Goal: Transaction & Acquisition: Purchase product/service

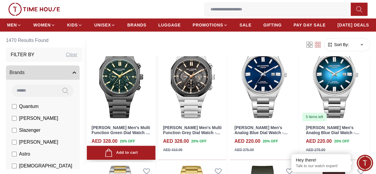
scroll to position [178, 0]
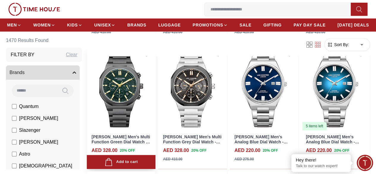
click at [137, 108] on img at bounding box center [121, 87] width 69 height 86
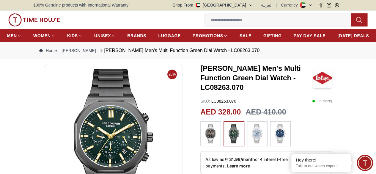
scroll to position [30, 0]
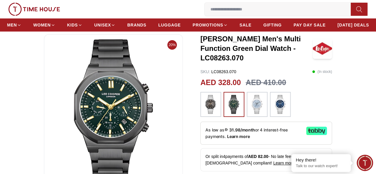
click at [204, 102] on img at bounding box center [210, 104] width 15 height 19
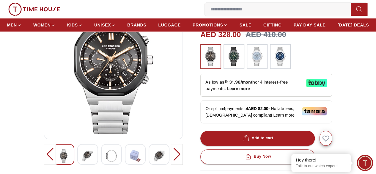
scroll to position [119, 0]
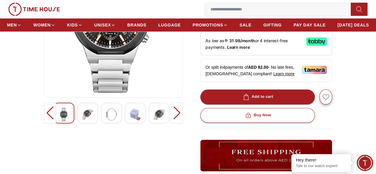
click at [83, 123] on div at bounding box center [87, 112] width 21 height 21
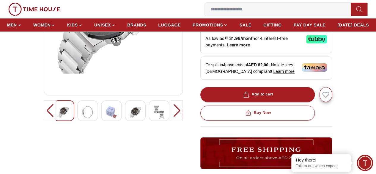
scroll to position [149, 0]
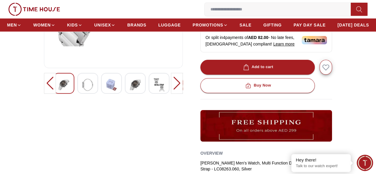
click at [82, 92] on img at bounding box center [87, 85] width 11 height 14
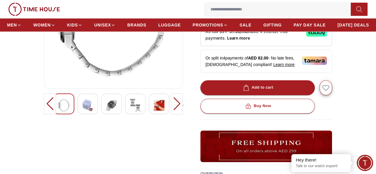
scroll to position [119, 0]
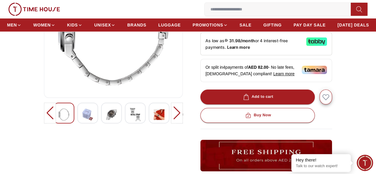
click at [154, 121] on img at bounding box center [159, 115] width 11 height 14
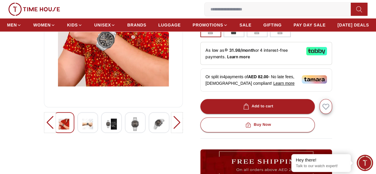
scroll to position [149, 0]
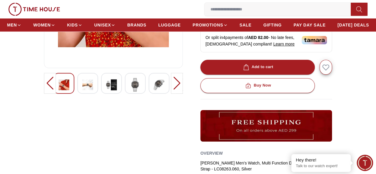
click at [101, 91] on div at bounding box center [111, 83] width 21 height 21
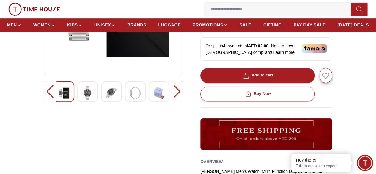
scroll to position [89, 0]
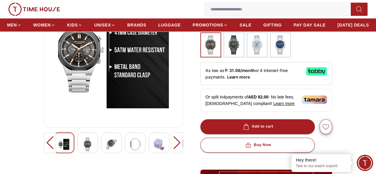
click at [85, 153] on div at bounding box center [87, 142] width 21 height 21
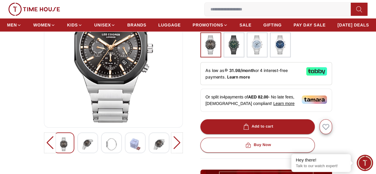
click at [82, 151] on img at bounding box center [87, 144] width 11 height 14
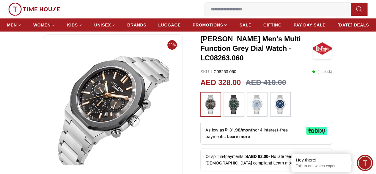
scroll to position [149, 0]
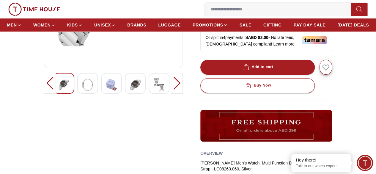
click at [82, 92] on img at bounding box center [87, 85] width 11 height 14
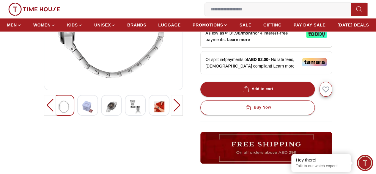
scroll to position [119, 0]
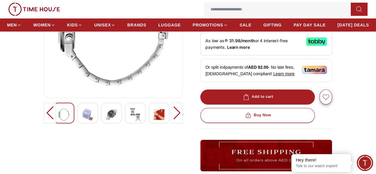
click at [82, 121] on img at bounding box center [87, 115] width 11 height 14
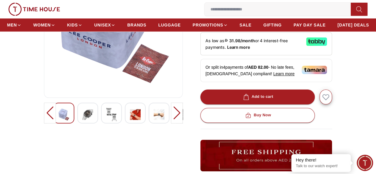
click at [82, 114] on div "20%" at bounding box center [113, 99] width 139 height 308
click at [82, 121] on img at bounding box center [87, 115] width 11 height 14
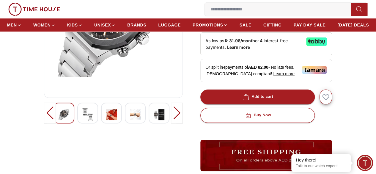
click at [84, 123] on div at bounding box center [87, 112] width 21 height 21
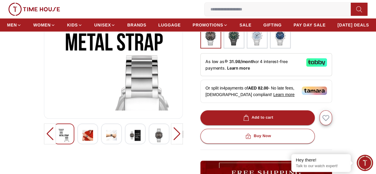
scroll to position [89, 0]
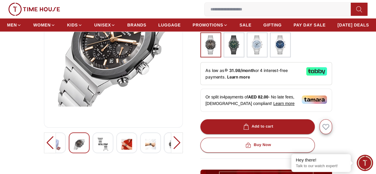
click at [192, 160] on div "20% [PERSON_NAME] Men's Multi Function Grey Dial Watch - LC08263.060 SKU : LC08…" at bounding box center [187, 129] width 309 height 308
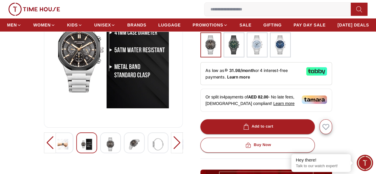
click at [192, 158] on div "20% [PERSON_NAME] Men's Multi Function Grey Dial Watch - LC08263.060 SKU : LC08…" at bounding box center [187, 129] width 309 height 308
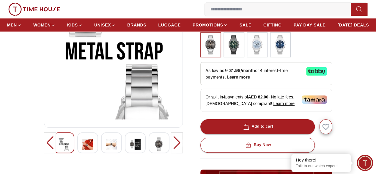
click at [77, 147] on div at bounding box center [87, 142] width 21 height 21
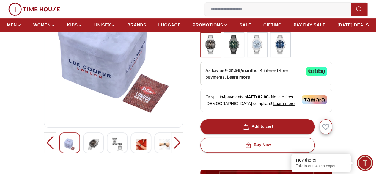
click at [215, 145] on div "20% [PERSON_NAME] Men's Multi Function Grey Dial Watch - LC08263.060 SKU : LC08…" at bounding box center [187, 129] width 309 height 308
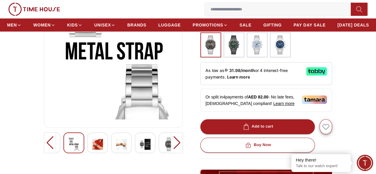
click at [236, 152] on div "20% [PERSON_NAME] Men's Multi Function Grey Dial Watch - LC08263.060 SKU : LC08…" at bounding box center [187, 129] width 309 height 308
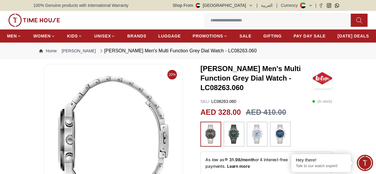
scroll to position [178, 0]
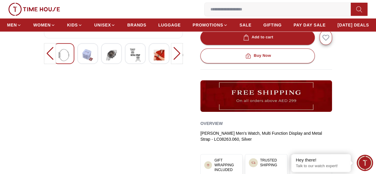
click at [106, 62] on img at bounding box center [111, 55] width 11 height 14
click at [97, 64] on div at bounding box center [42, 53] width 120 height 21
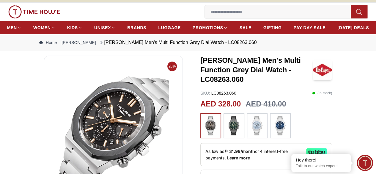
scroll to position [0, 0]
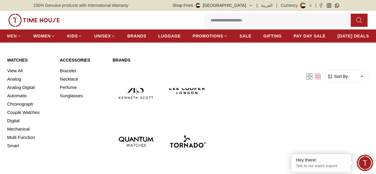
click at [17, 37] on span "MEN" at bounding box center [12, 36] width 10 height 6
click at [19, 83] on link "Analog" at bounding box center [29, 79] width 45 height 8
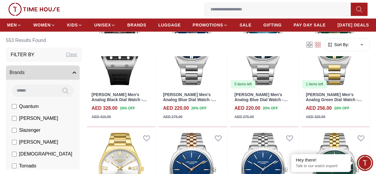
scroll to position [357, 0]
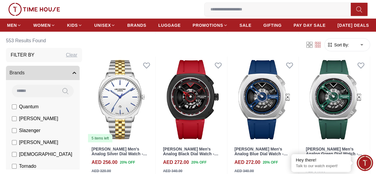
scroll to position [564, 0]
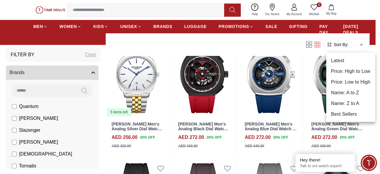
click at [87, 72] on div at bounding box center [190, 87] width 380 height 174
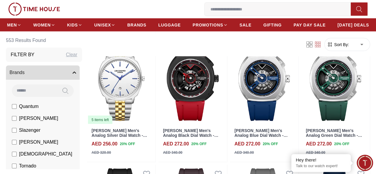
click at [76, 72] on icon "button" at bounding box center [74, 72] width 3 height 1
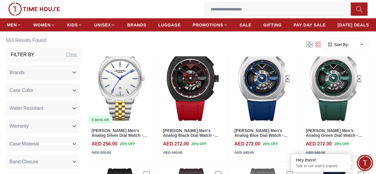
click at [76, 72] on icon "button" at bounding box center [74, 73] width 4 height 4
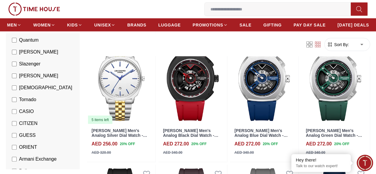
scroll to position [149, 0]
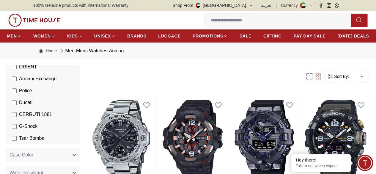
scroll to position [149, 0]
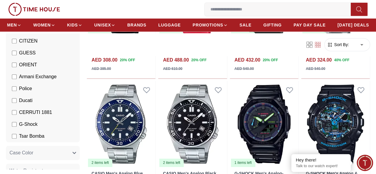
scroll to position [416, 0]
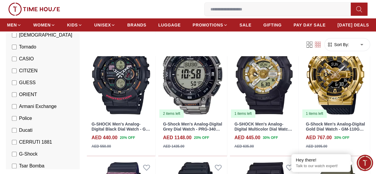
scroll to position [89, 0]
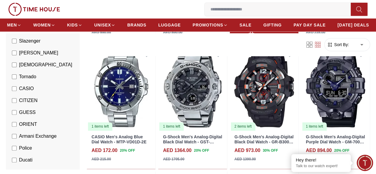
scroll to position [297, 0]
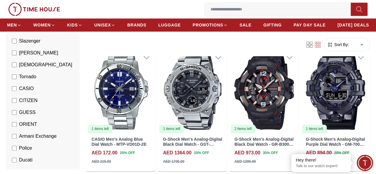
scroll to position [297, 0]
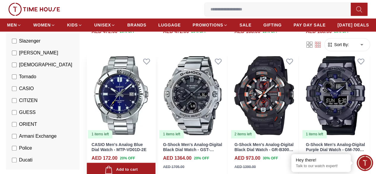
click at [139, 99] on img at bounding box center [121, 95] width 69 height 86
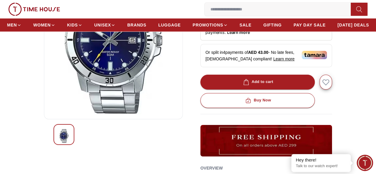
scroll to position [119, 0]
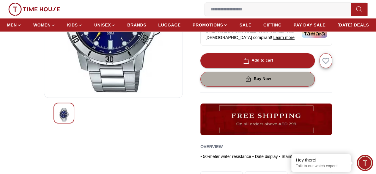
click at [261, 82] on div "Buy Now" at bounding box center [257, 78] width 27 height 7
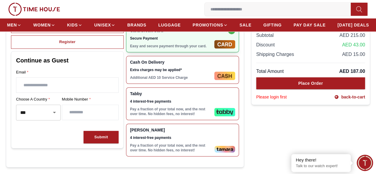
scroll to position [119, 0]
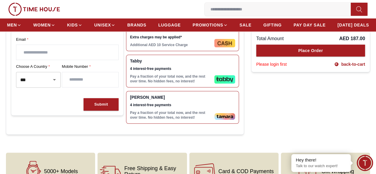
click at [171, 83] on div "Tabby 4 interest-free payments Pay a fraction of your total now, and the rest o…" at bounding box center [171, 71] width 82 height 25
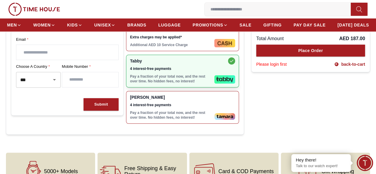
click at [184, 120] on p "Pay a fraction of your total now, and the rest over time. No hidden fees, no in…" at bounding box center [171, 115] width 82 height 10
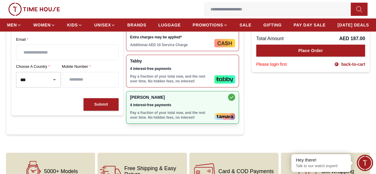
click at [190, 71] on span "4 interest-free payments" at bounding box center [171, 68] width 82 height 5
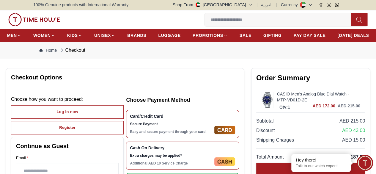
scroll to position [0, 0]
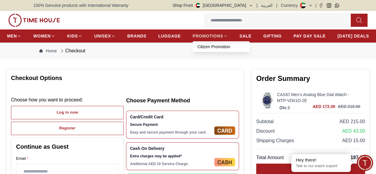
click at [223, 37] on span "PROMOTIONS" at bounding box center [208, 36] width 31 height 6
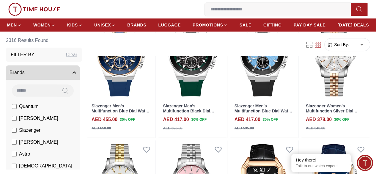
scroll to position [89, 0]
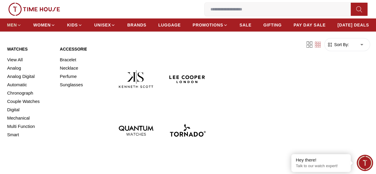
click at [21, 26] on icon at bounding box center [19, 25] width 4 height 4
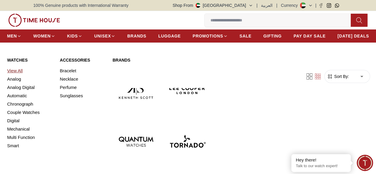
click at [20, 75] on link "View All" at bounding box center [29, 71] width 45 height 8
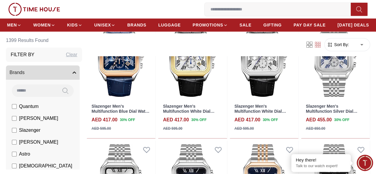
scroll to position [357, 0]
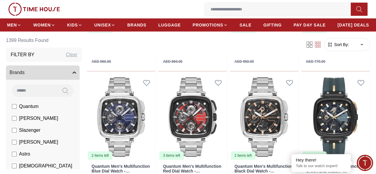
scroll to position [1040, 0]
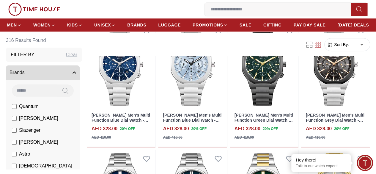
scroll to position [228, 0]
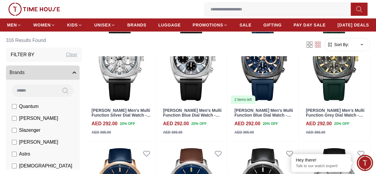
scroll to position [1129, 0]
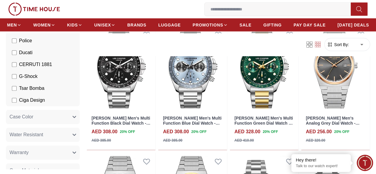
scroll to position [267, 0]
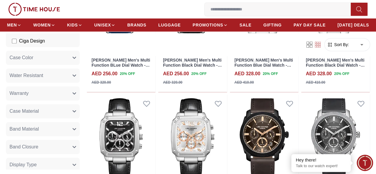
scroll to position [2496, 0]
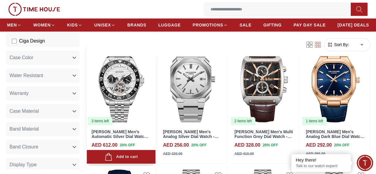
scroll to position [3624, 0]
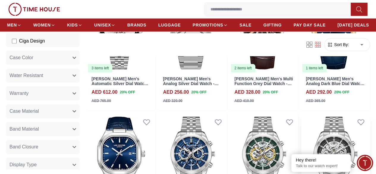
scroll to position [3625, 0]
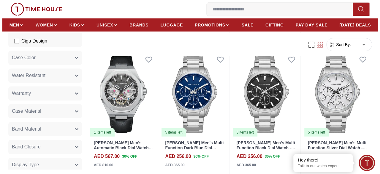
scroll to position [4338, 0]
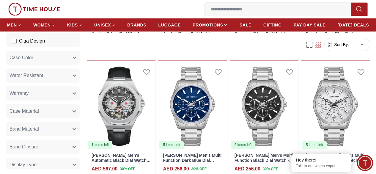
click at [0, 0] on button "1 My Bag" at bounding box center [0, 0] width 0 height 0
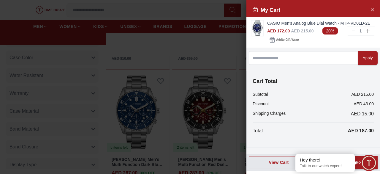
click at [195, 10] on div at bounding box center [190, 87] width 380 height 174
click at [203, 9] on div at bounding box center [190, 87] width 380 height 174
click at [292, 28] on div "AED 172.00 AED 215.00" at bounding box center [290, 31] width 47 height 6
click at [276, 22] on link "CASIO Men's Analog Blue Dial Watch - MTP-VD01D-2E" at bounding box center [321, 23] width 108 height 6
